Goal: Information Seeking & Learning: Learn about a topic

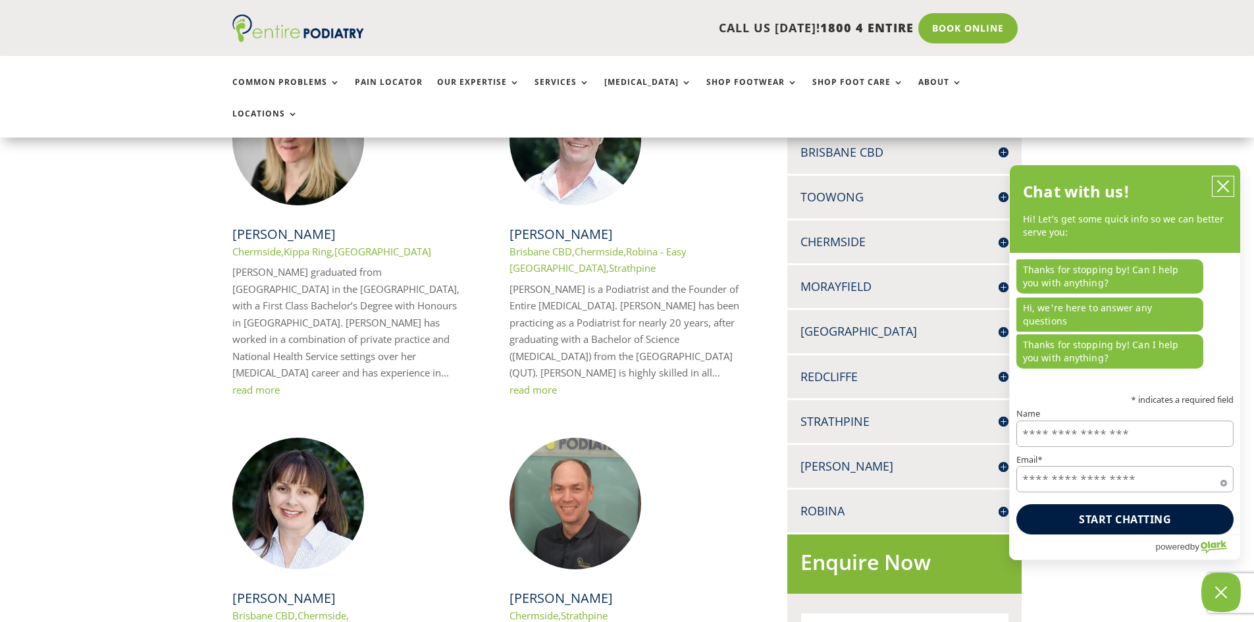
click at [1231, 196] on button "close chatbox" at bounding box center [1223, 186] width 21 height 20
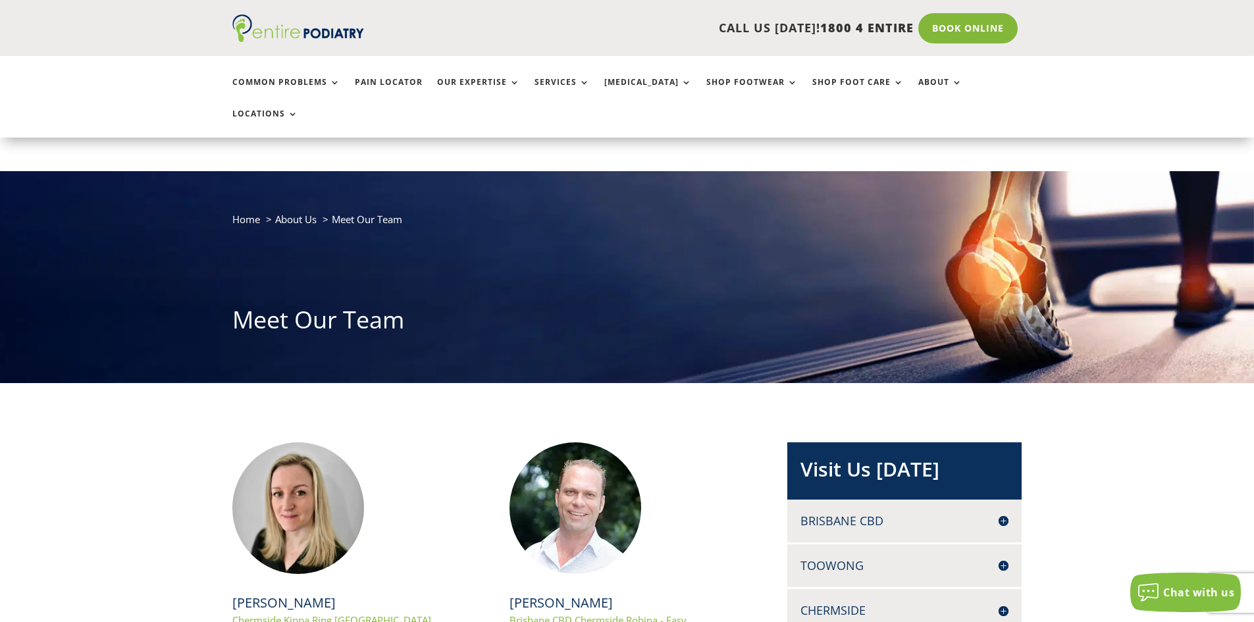
scroll to position [158, 0]
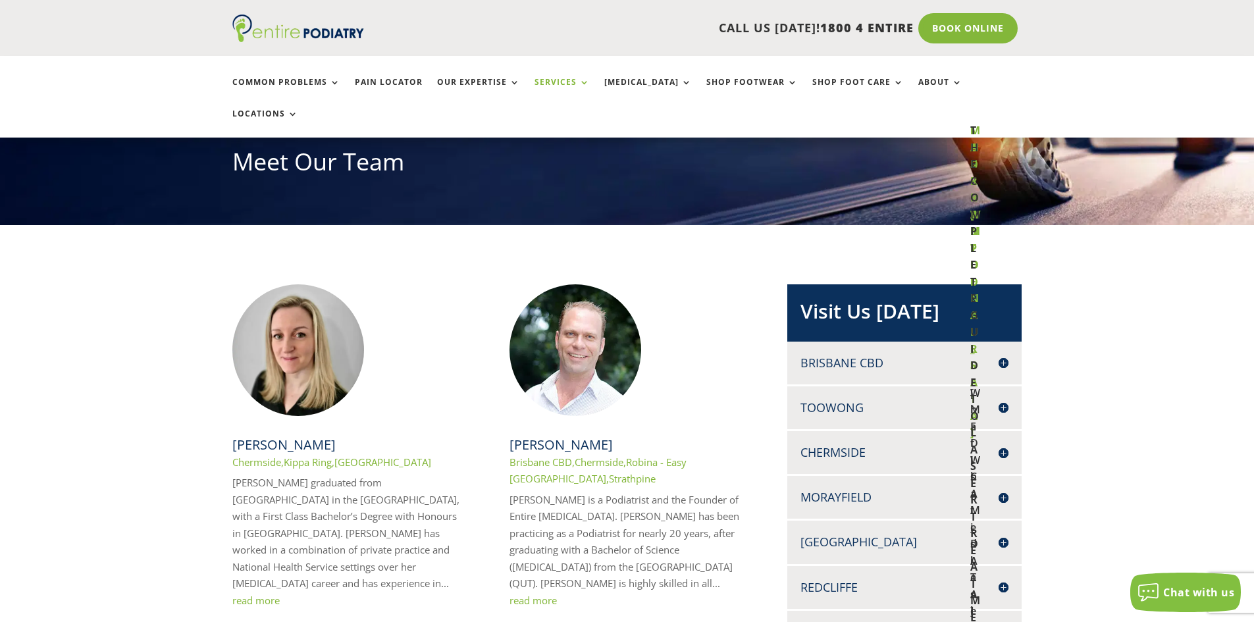
click at [565, 83] on link "Services" at bounding box center [562, 92] width 55 height 28
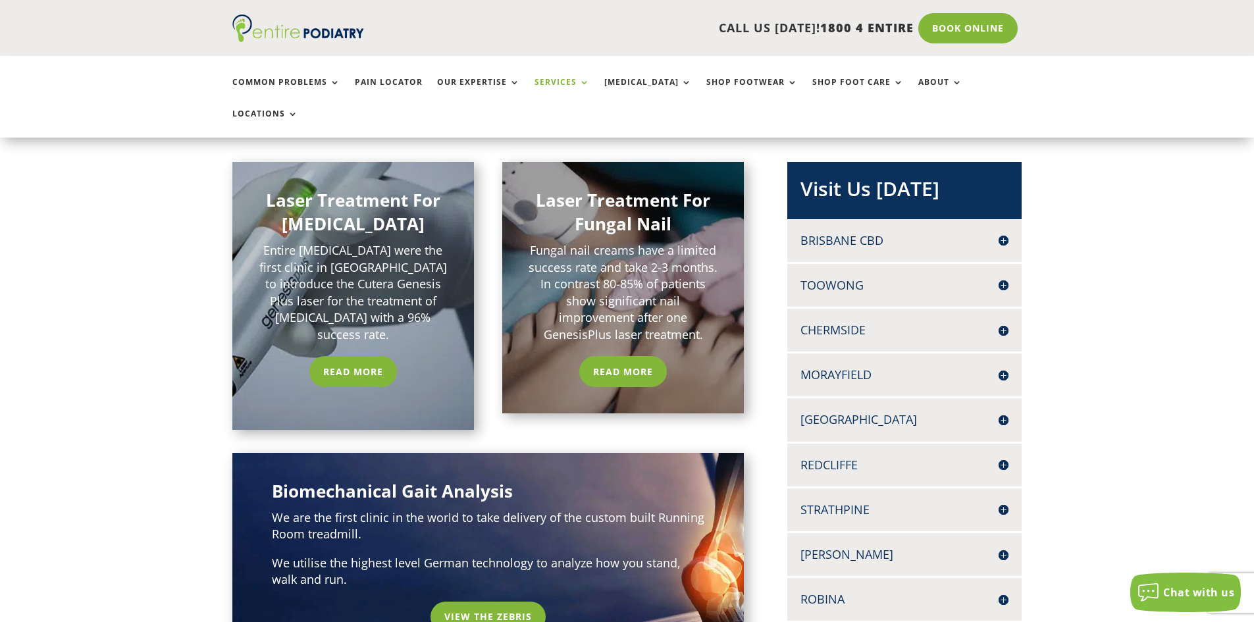
scroll to position [263, 0]
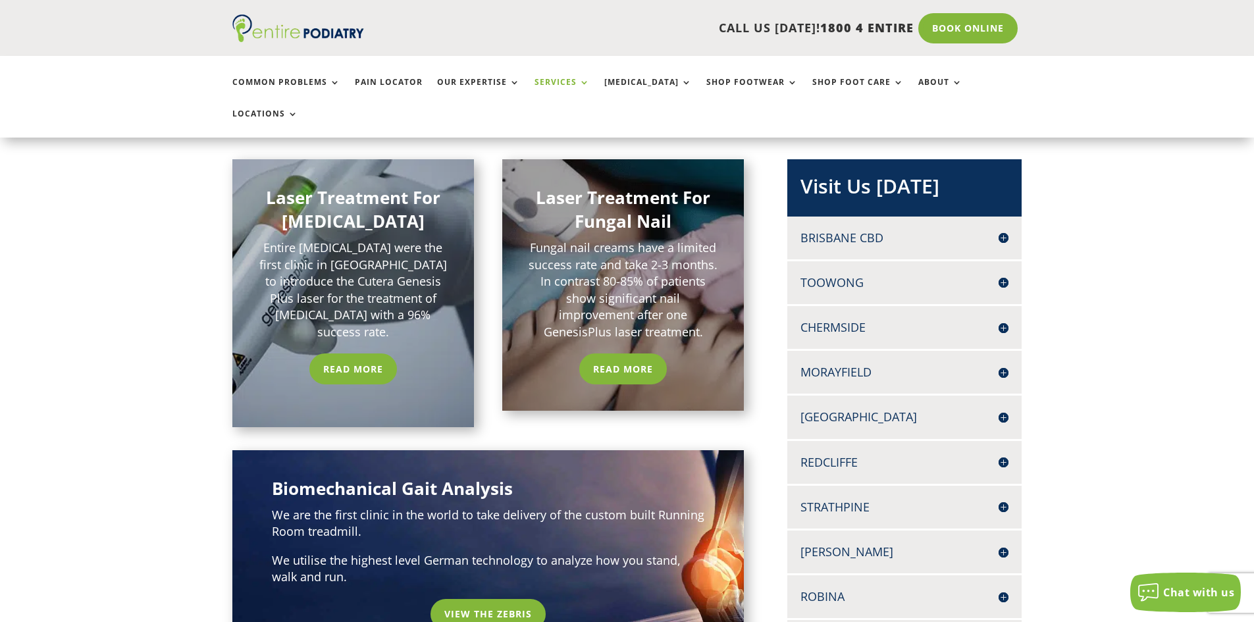
click at [363, 246] on p "Entire [MEDICAL_DATA] were the first clinic in [GEOGRAPHIC_DATA] to introduce t…" at bounding box center [354, 290] width 190 height 101
click at [364, 354] on link "Read More" at bounding box center [353, 369] width 94 height 30
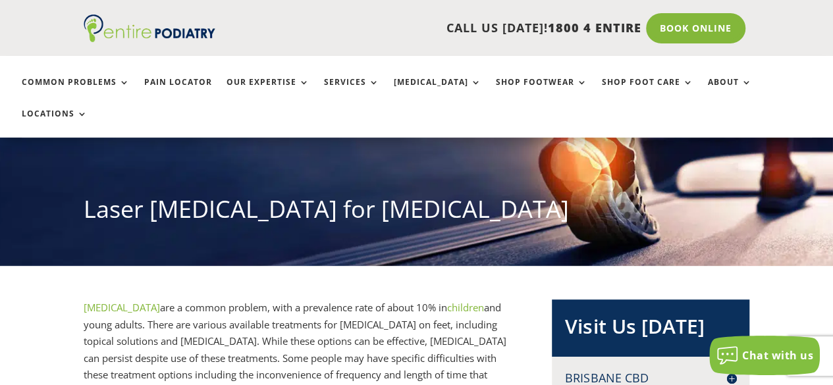
scroll to position [213, 0]
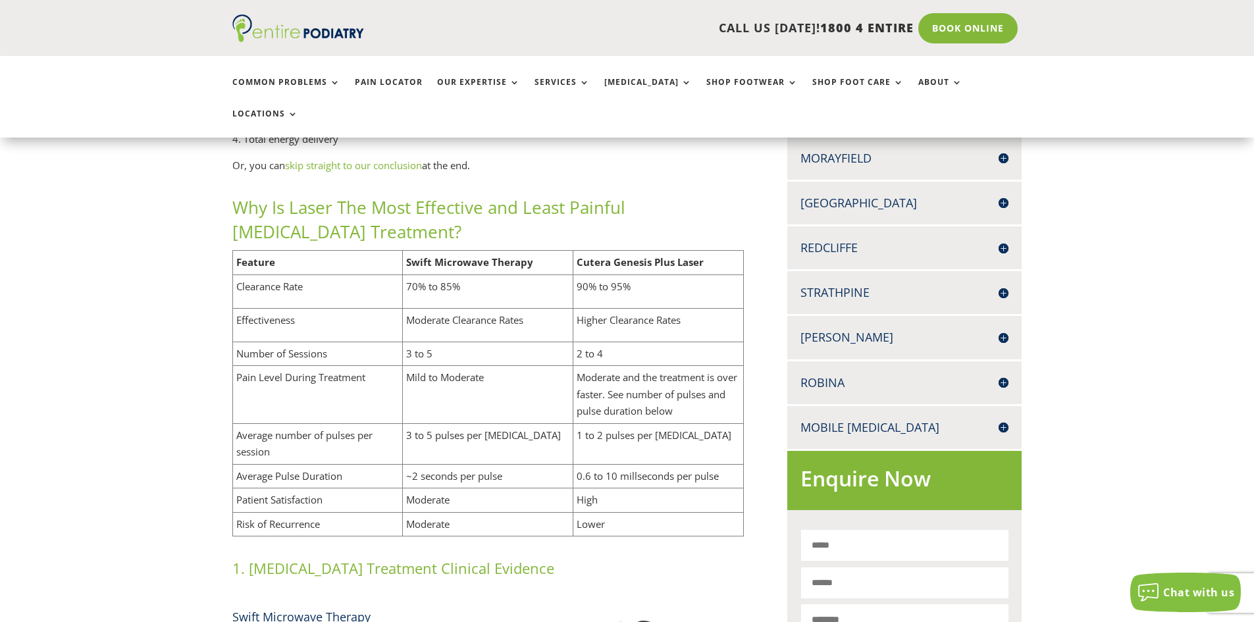
scroll to position [527, 0]
